Goal: Task Accomplishment & Management: Manage account settings

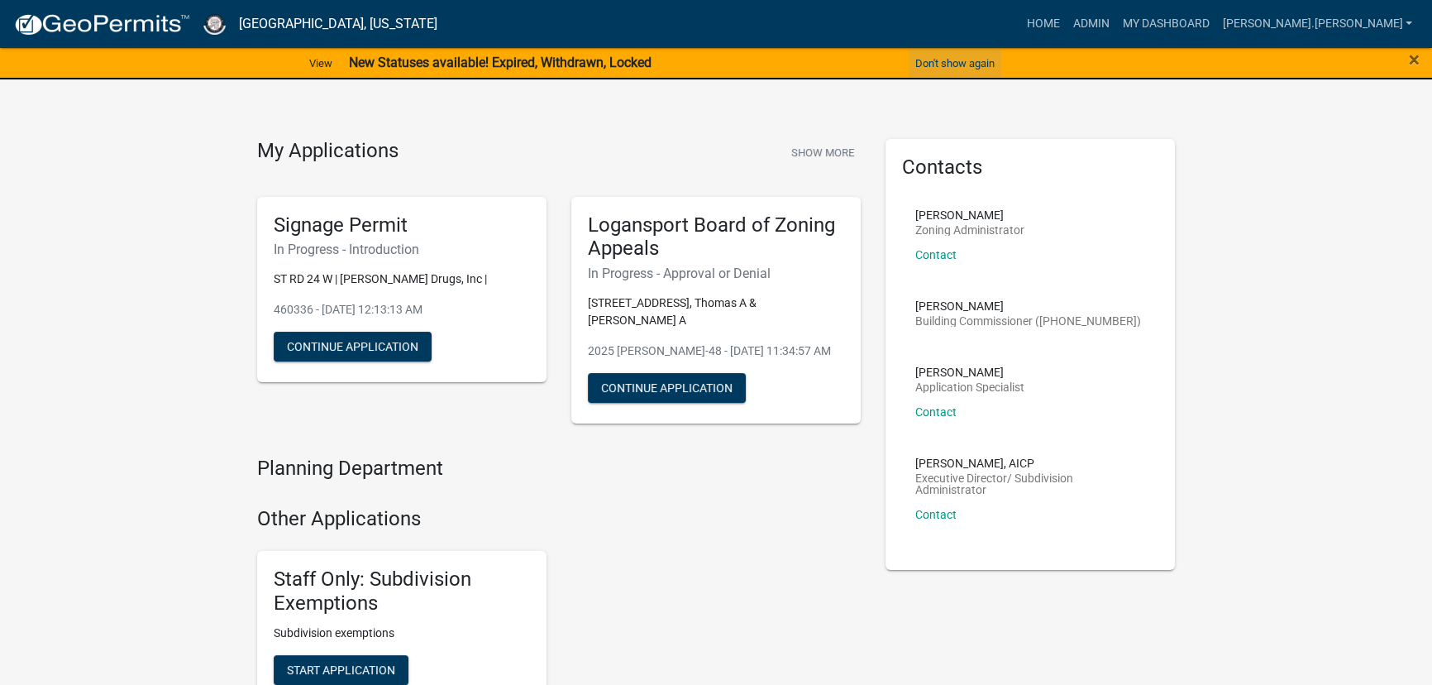
click at [944, 56] on button "Don't show again" at bounding box center [955, 63] width 93 height 27
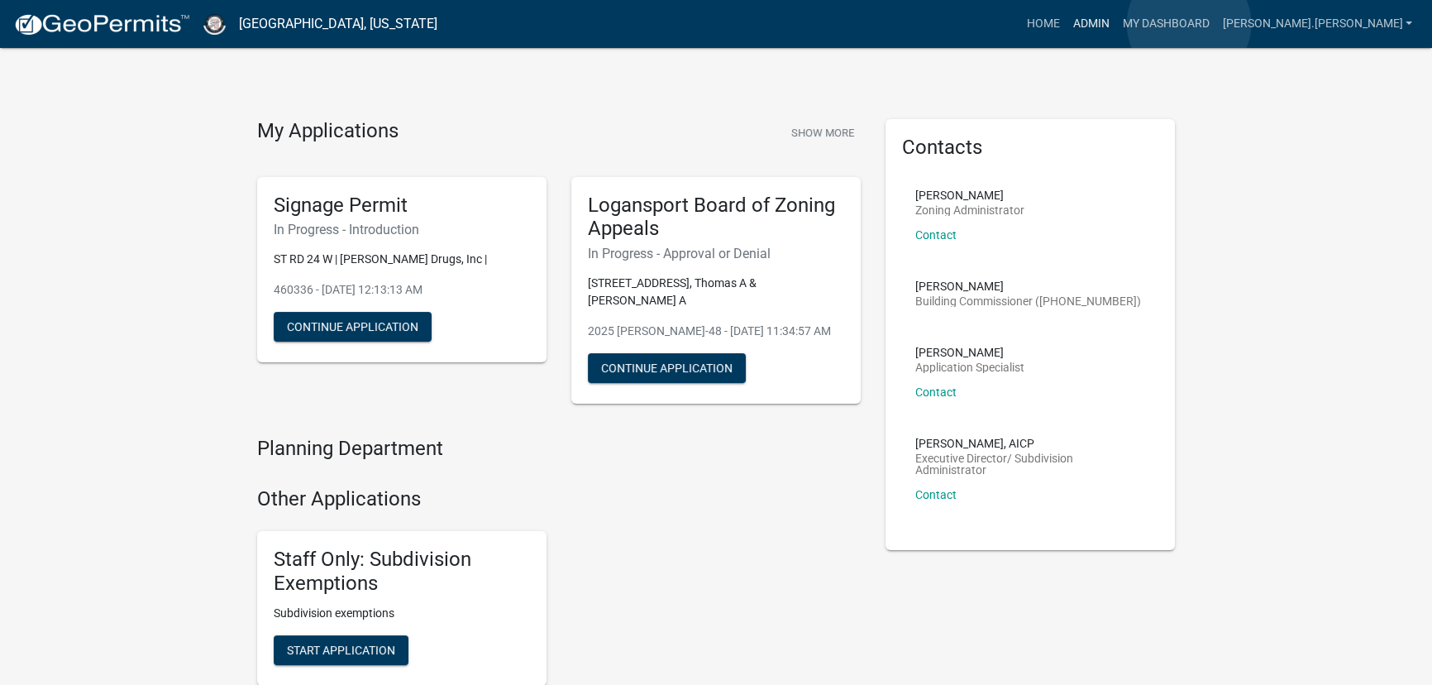
click at [1116, 24] on link "Admin" at bounding box center [1091, 23] width 50 height 31
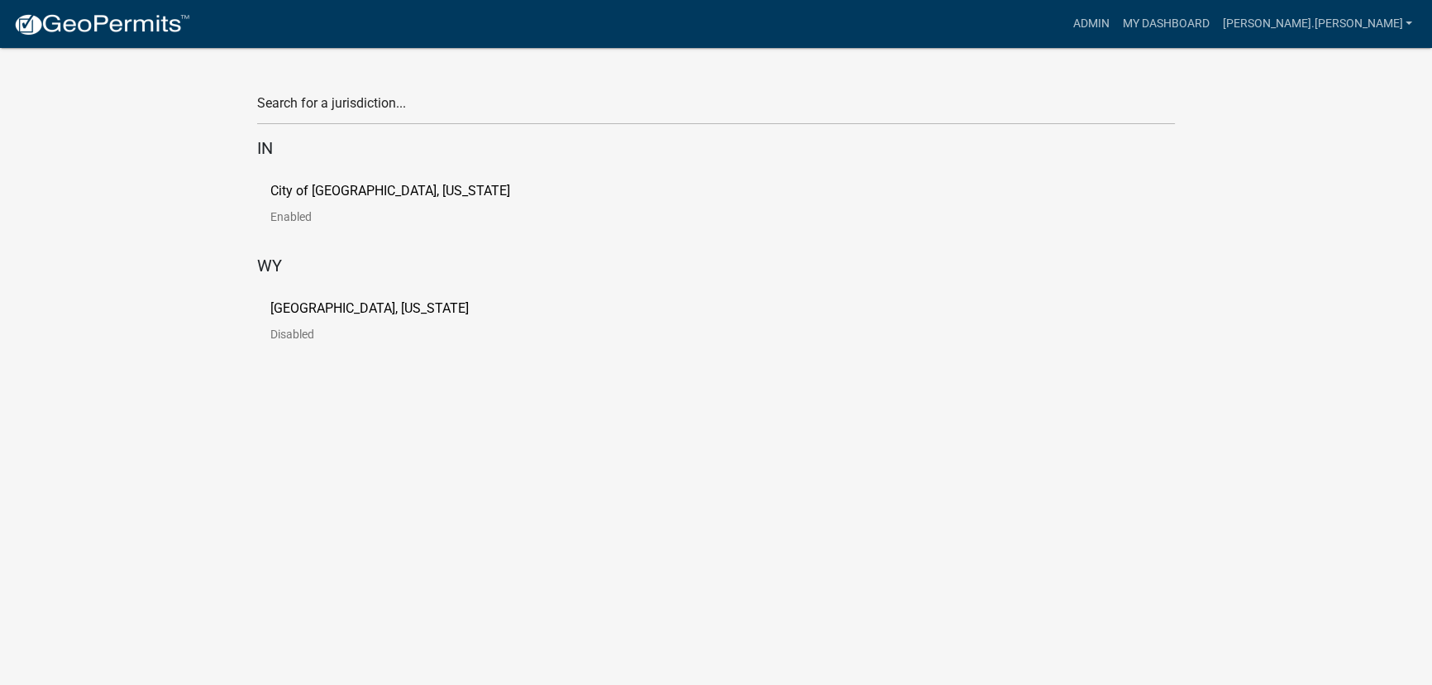
click at [289, 194] on p "City of [GEOGRAPHIC_DATA], [US_STATE]" at bounding box center [390, 190] width 240 height 13
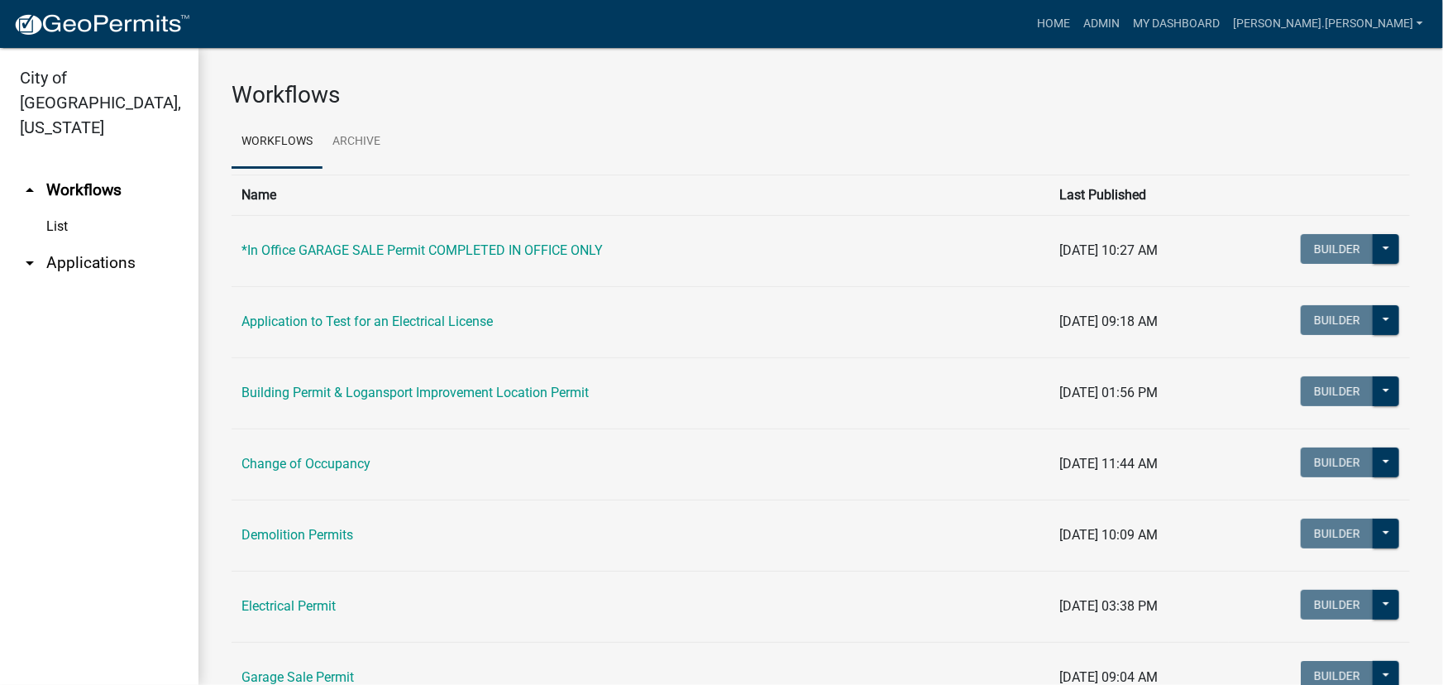
click at [65, 243] on link "arrow_drop_down Applications" at bounding box center [99, 263] width 198 height 40
